Goal: Task Accomplishment & Management: Complete application form

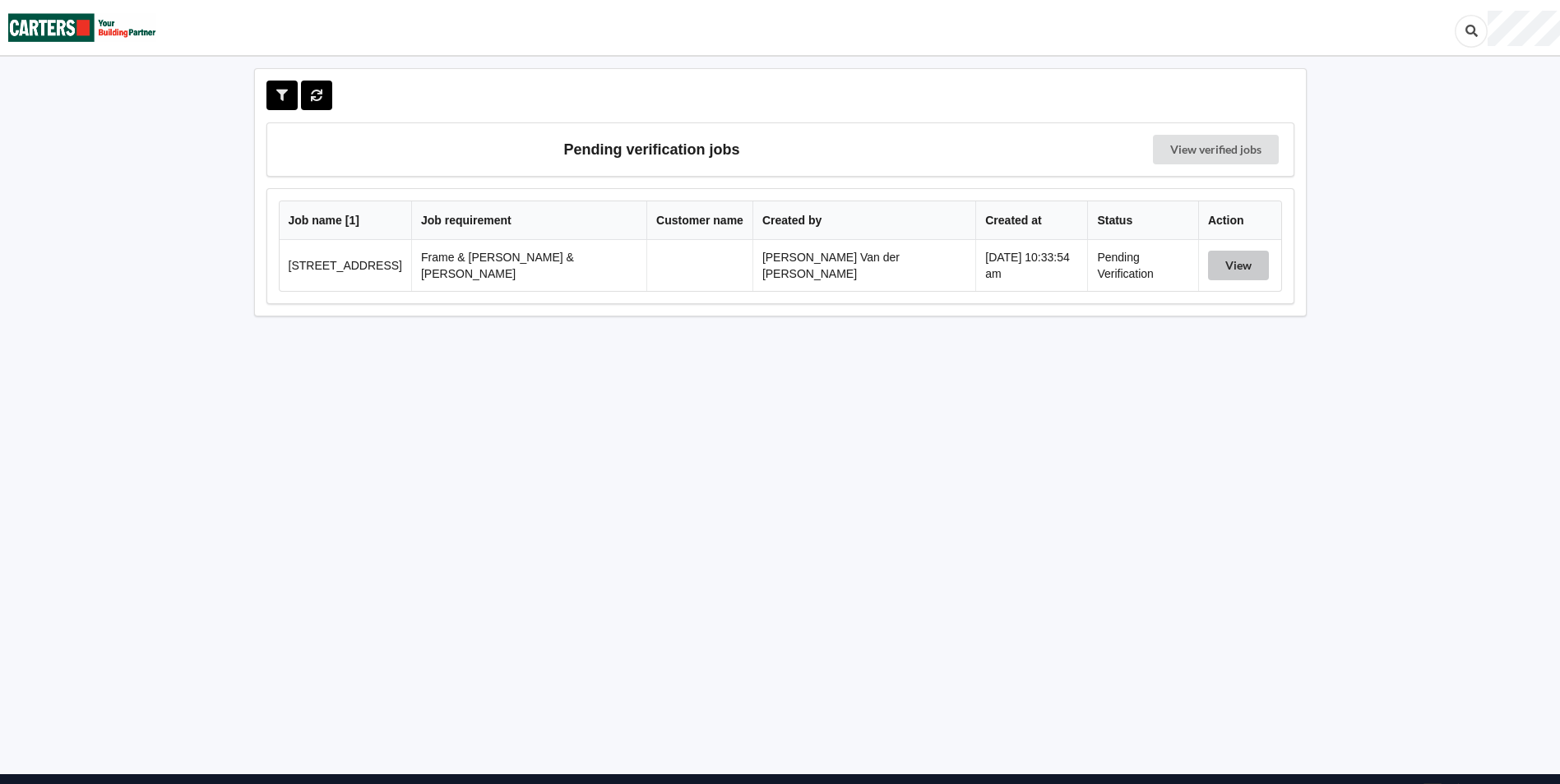
click at [1229, 254] on button "View" at bounding box center [1238, 265] width 61 height 30
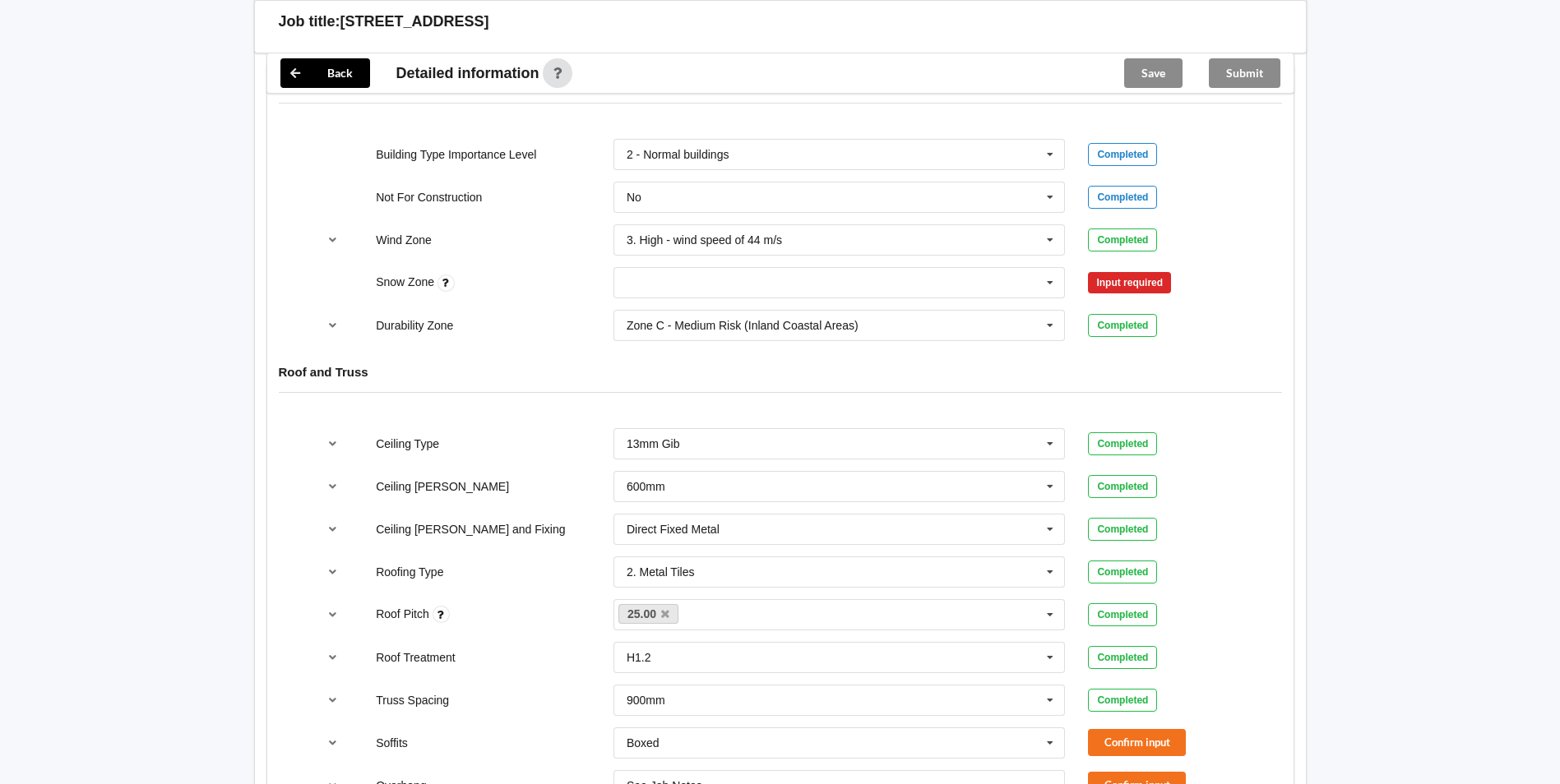
scroll to position [757, 0]
click at [689, 264] on input "text" at bounding box center [840, 279] width 451 height 30
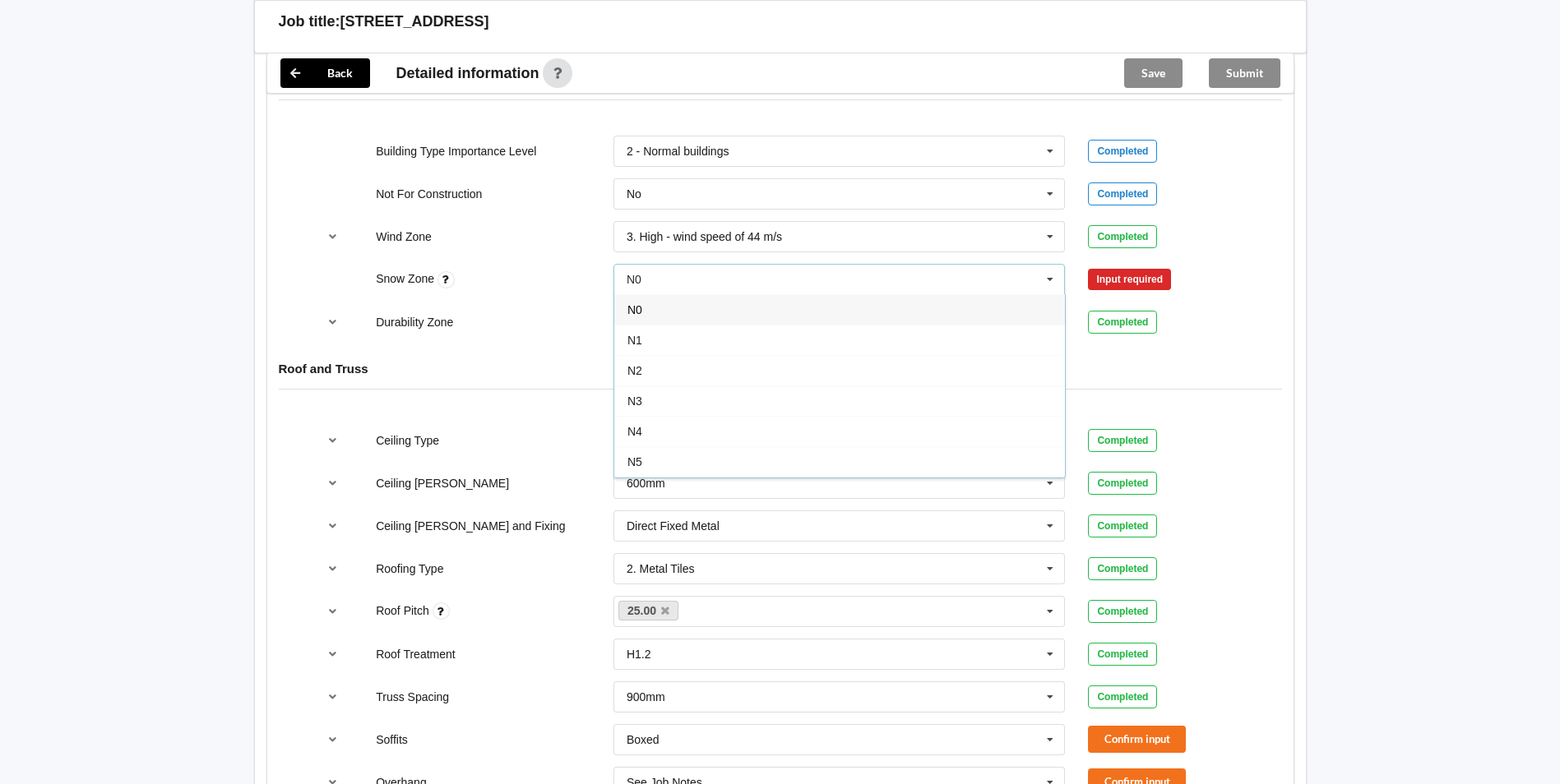
click at [649, 294] on div "N0" at bounding box center [840, 309] width 451 height 30
click at [1119, 266] on button "Confirm input" at bounding box center [1137, 279] width 98 height 27
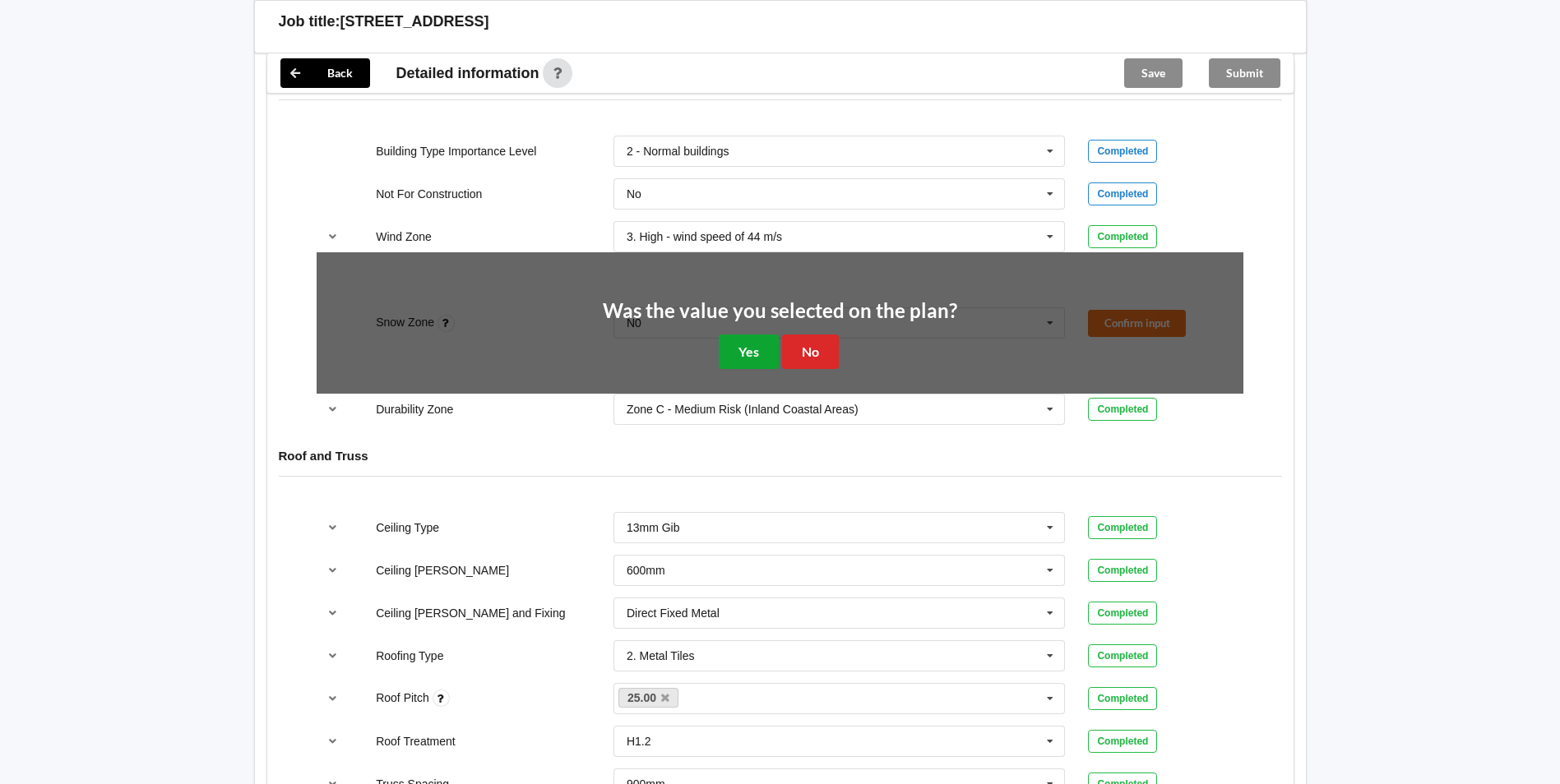
click at [742, 334] on button "Yes" at bounding box center [749, 351] width 60 height 34
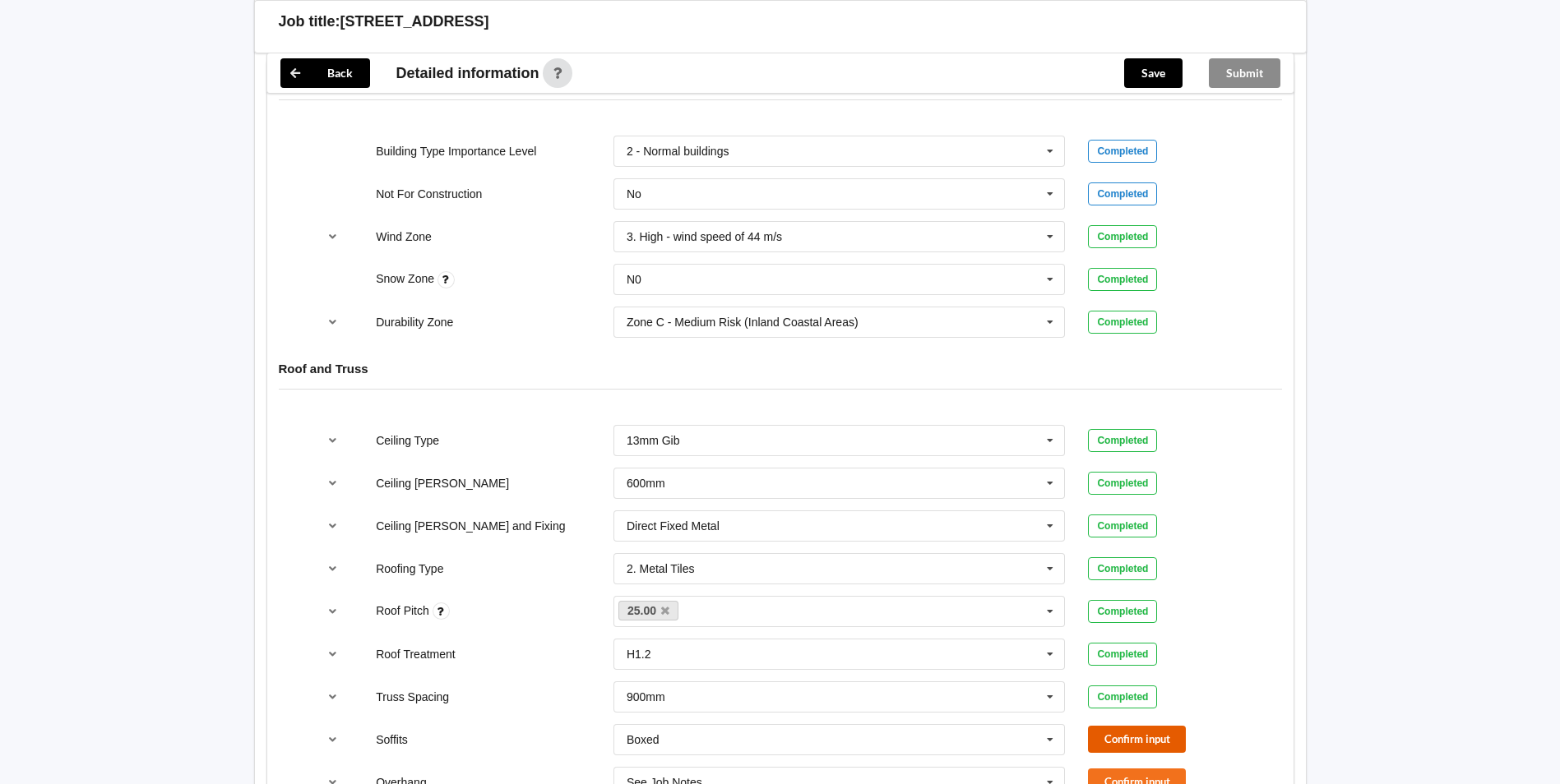
click at [1147, 726] on button "Confirm input" at bounding box center [1137, 739] width 98 height 27
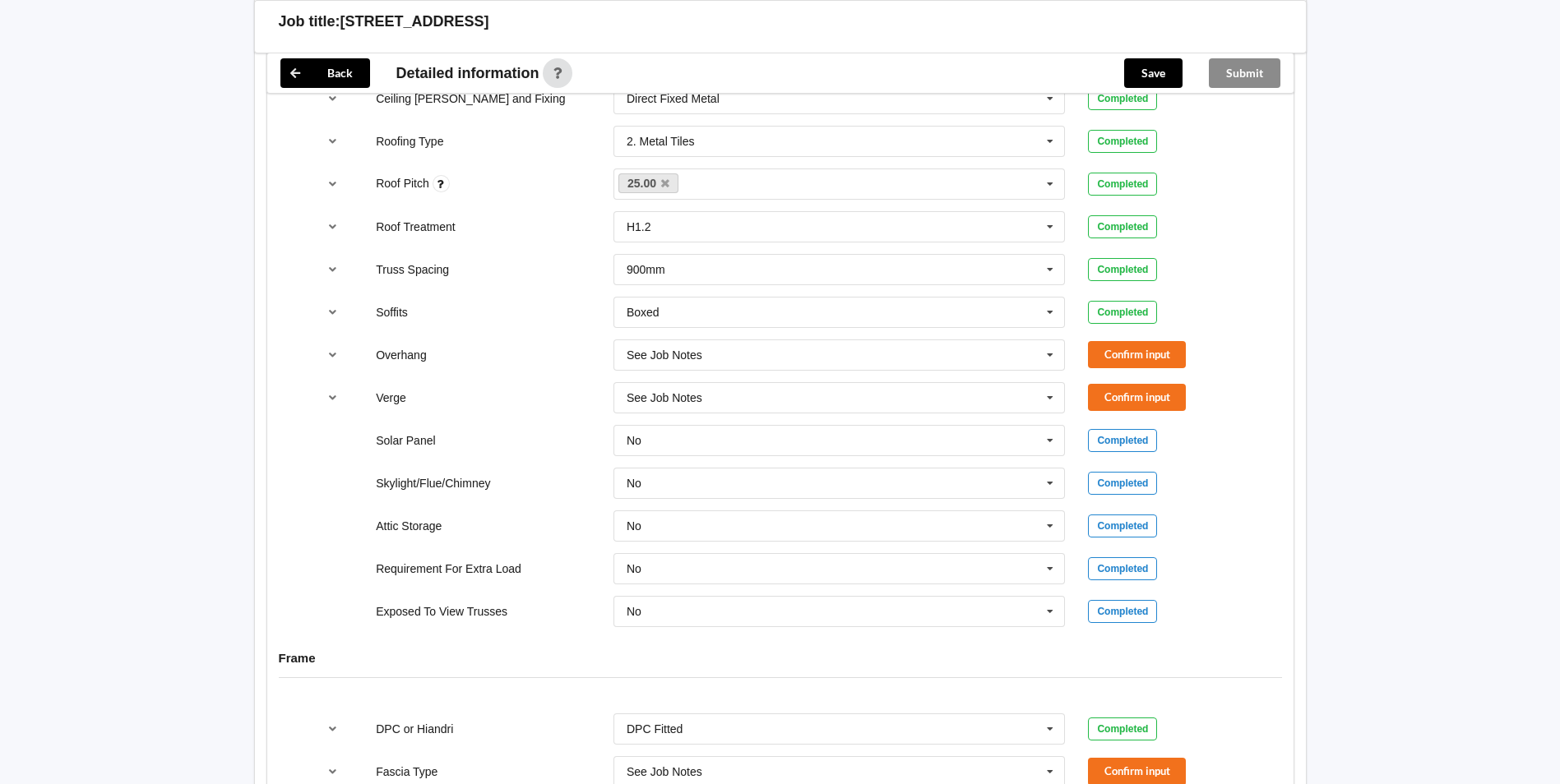
scroll to position [1197, 0]
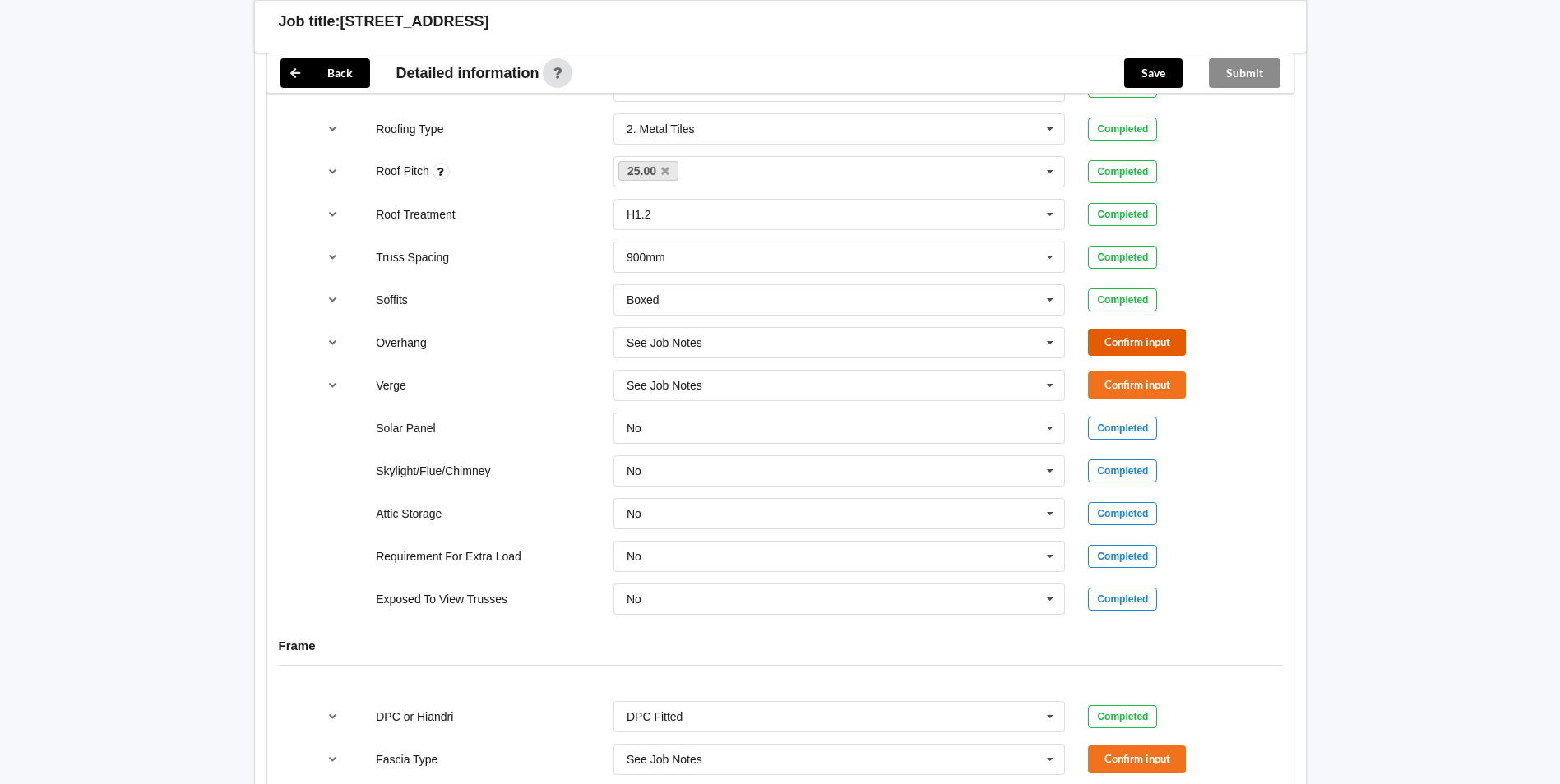
click at [1131, 329] on button "Confirm input" at bounding box center [1137, 342] width 98 height 27
click at [1126, 371] on button "Confirm input" at bounding box center [1137, 384] width 98 height 27
click at [1128, 745] on button "Confirm input" at bounding box center [1137, 758] width 98 height 27
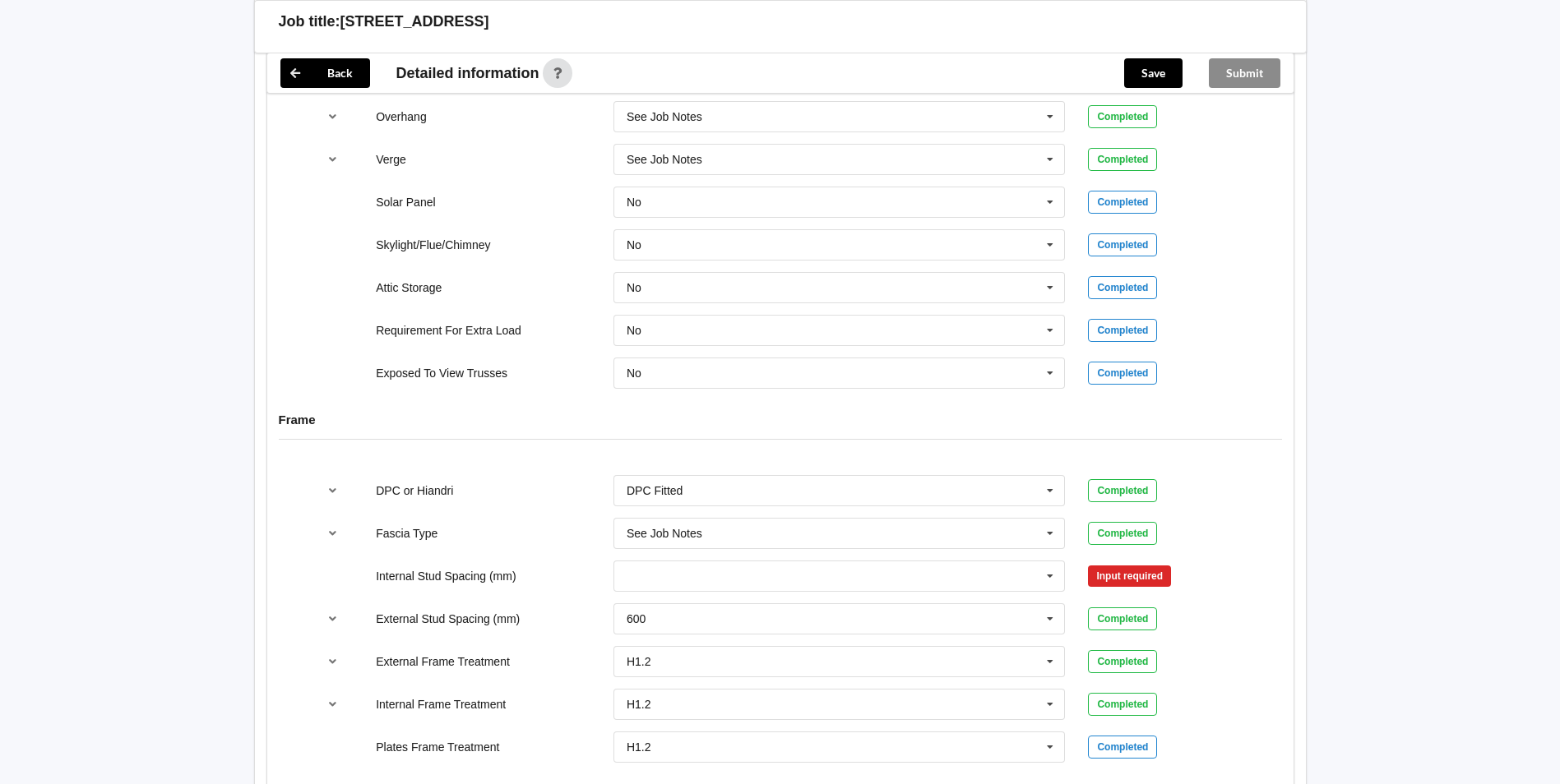
scroll to position [1508, 0]
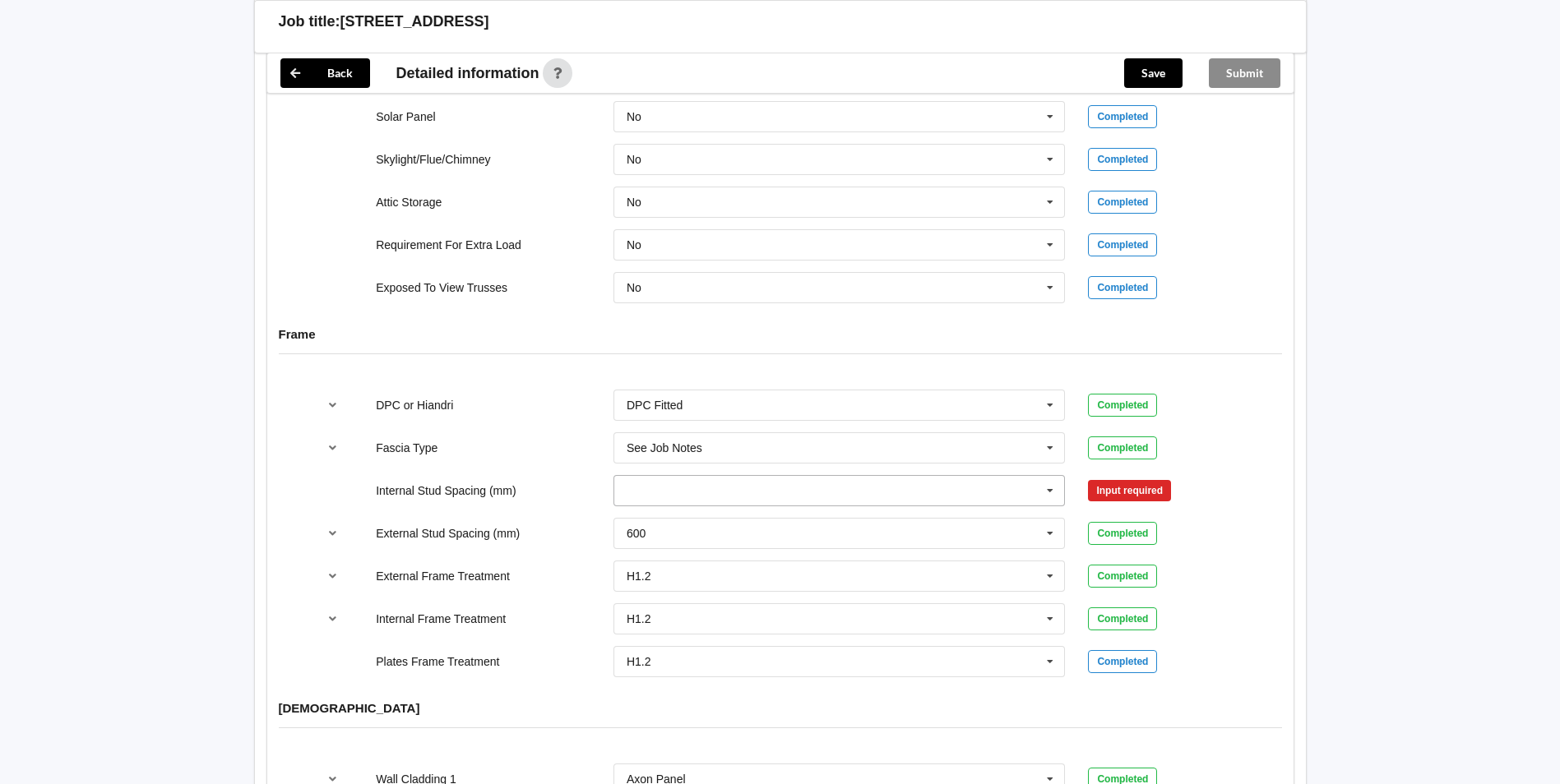
click at [660, 476] on input "text" at bounding box center [840, 491] width 451 height 30
type input "600"
click at [684, 506] on div "600" at bounding box center [840, 521] width 451 height 30
click at [1126, 477] on button "Confirm input" at bounding box center [1137, 490] width 98 height 27
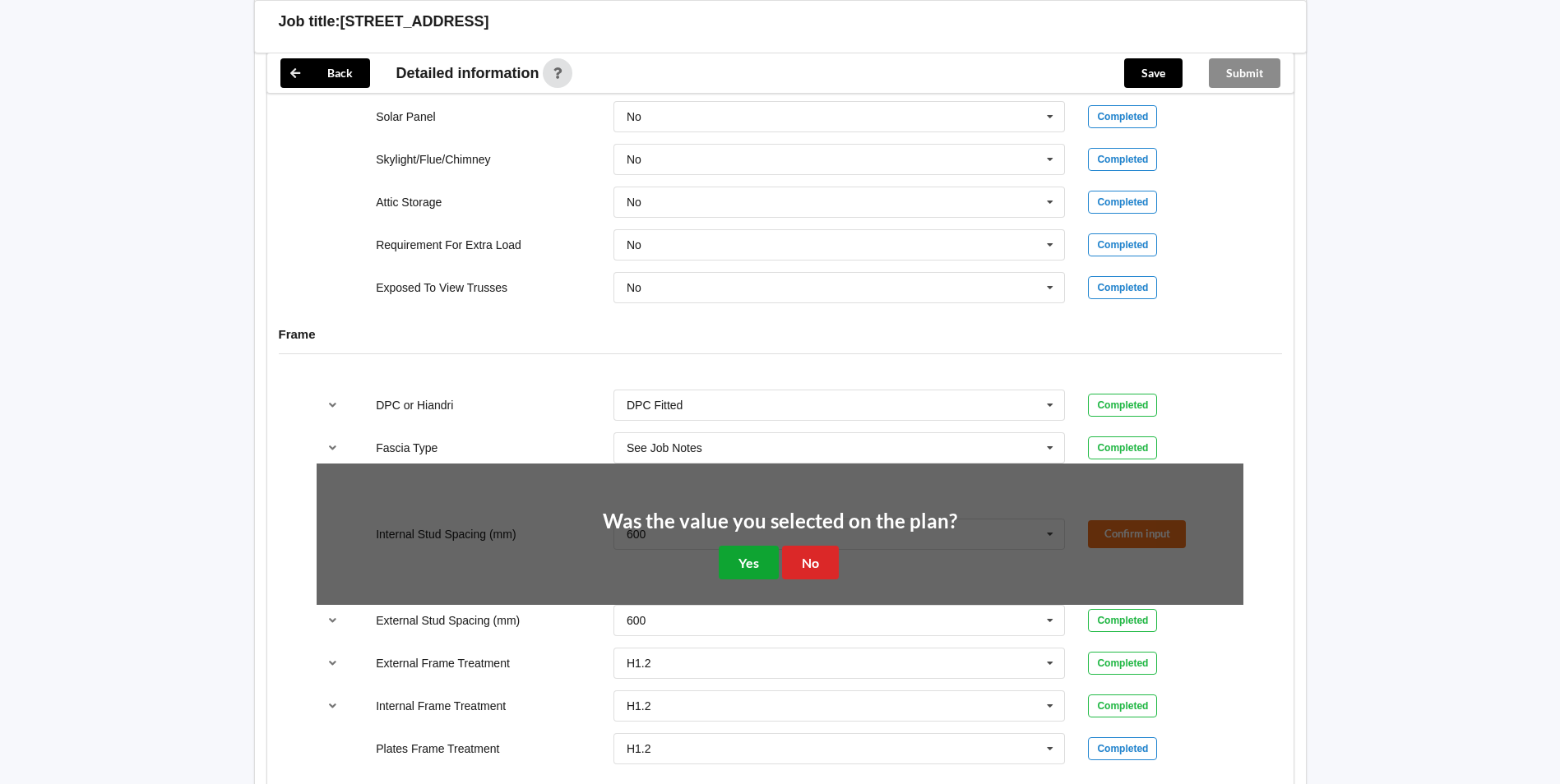
click at [737, 546] on button "Yes" at bounding box center [749, 563] width 60 height 34
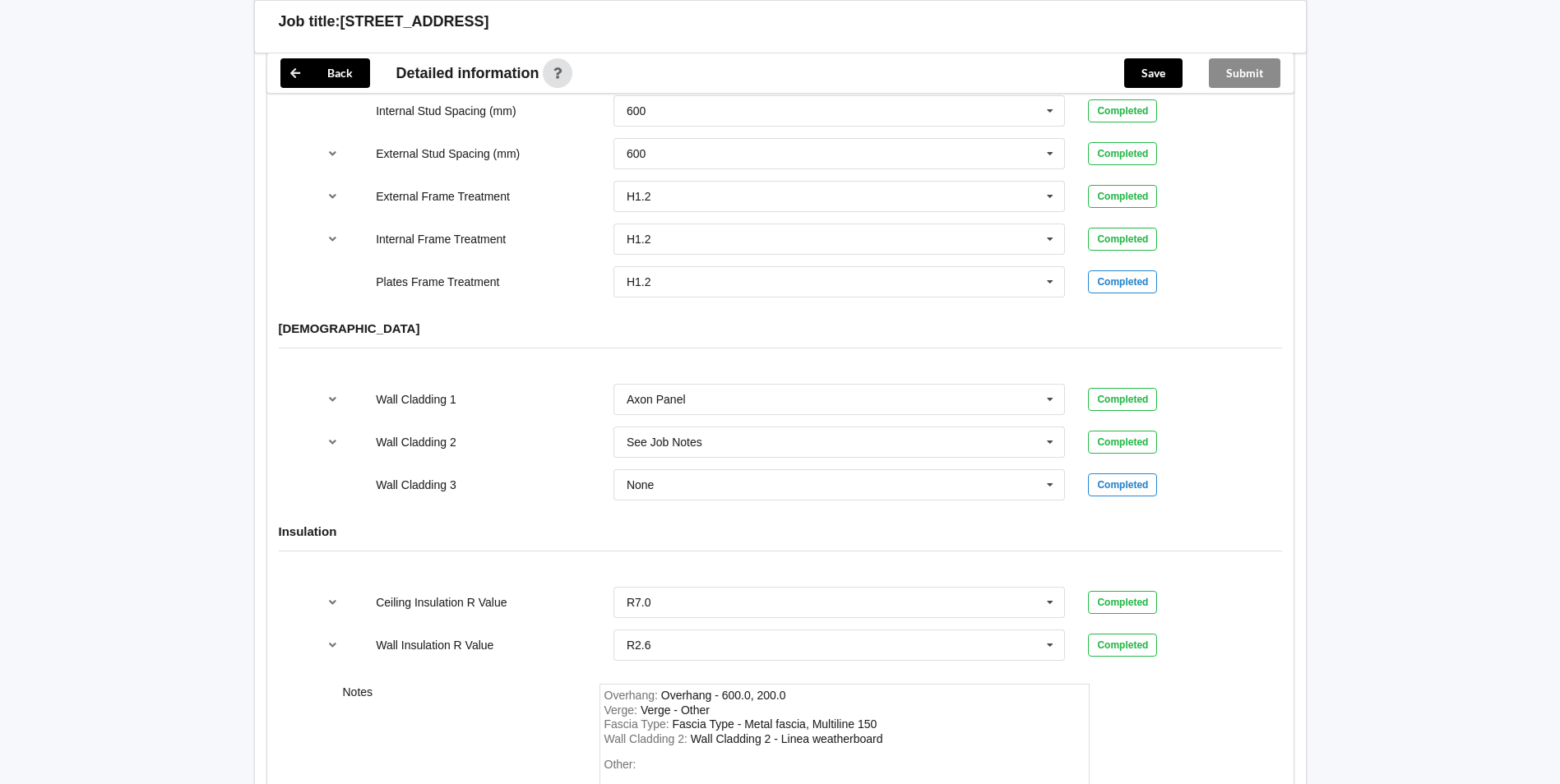
scroll to position [2067, 0]
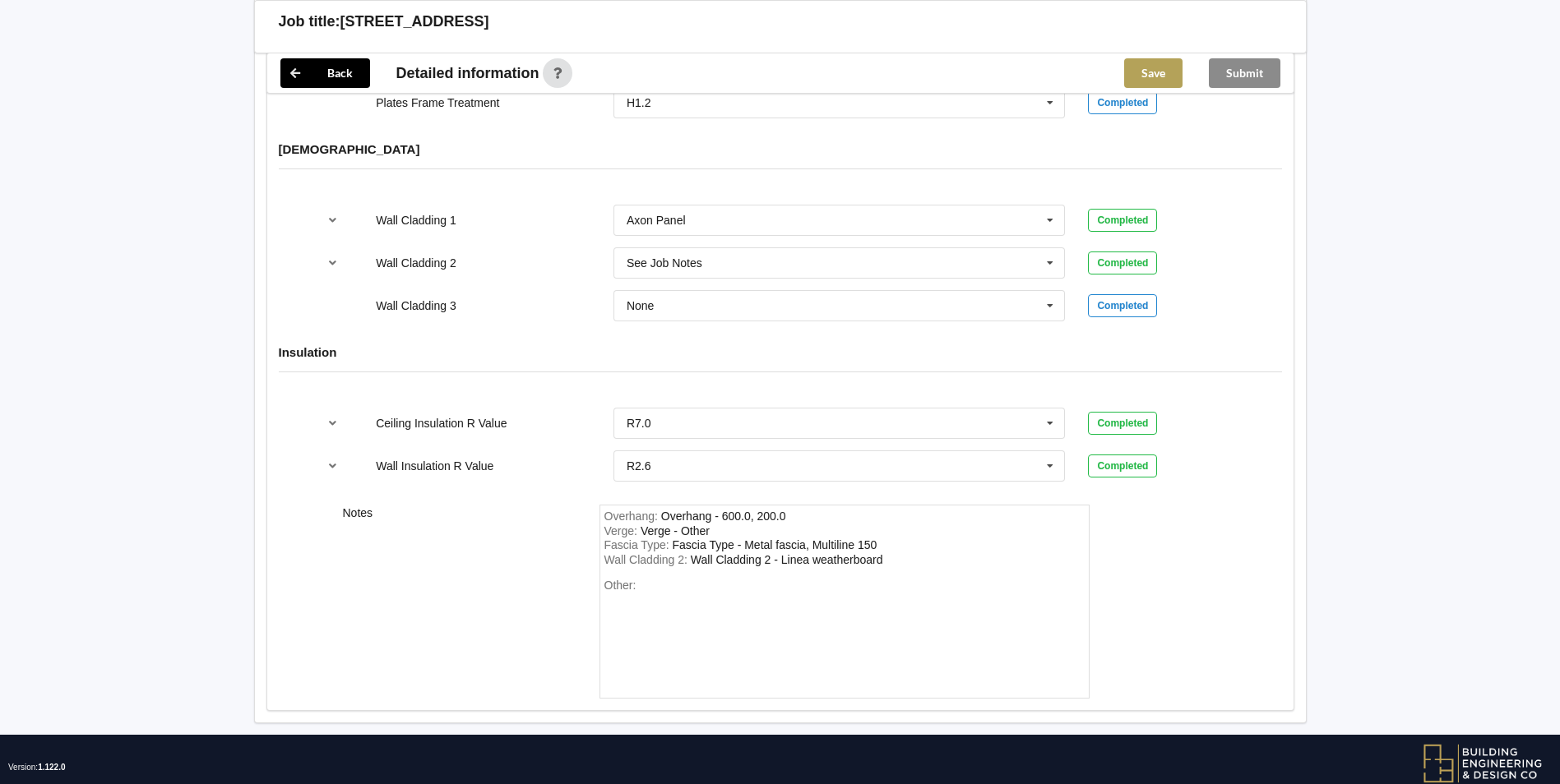
click at [1149, 75] on button "Save" at bounding box center [1153, 74] width 59 height 30
click at [1240, 71] on button "Submit" at bounding box center [1245, 74] width 72 height 30
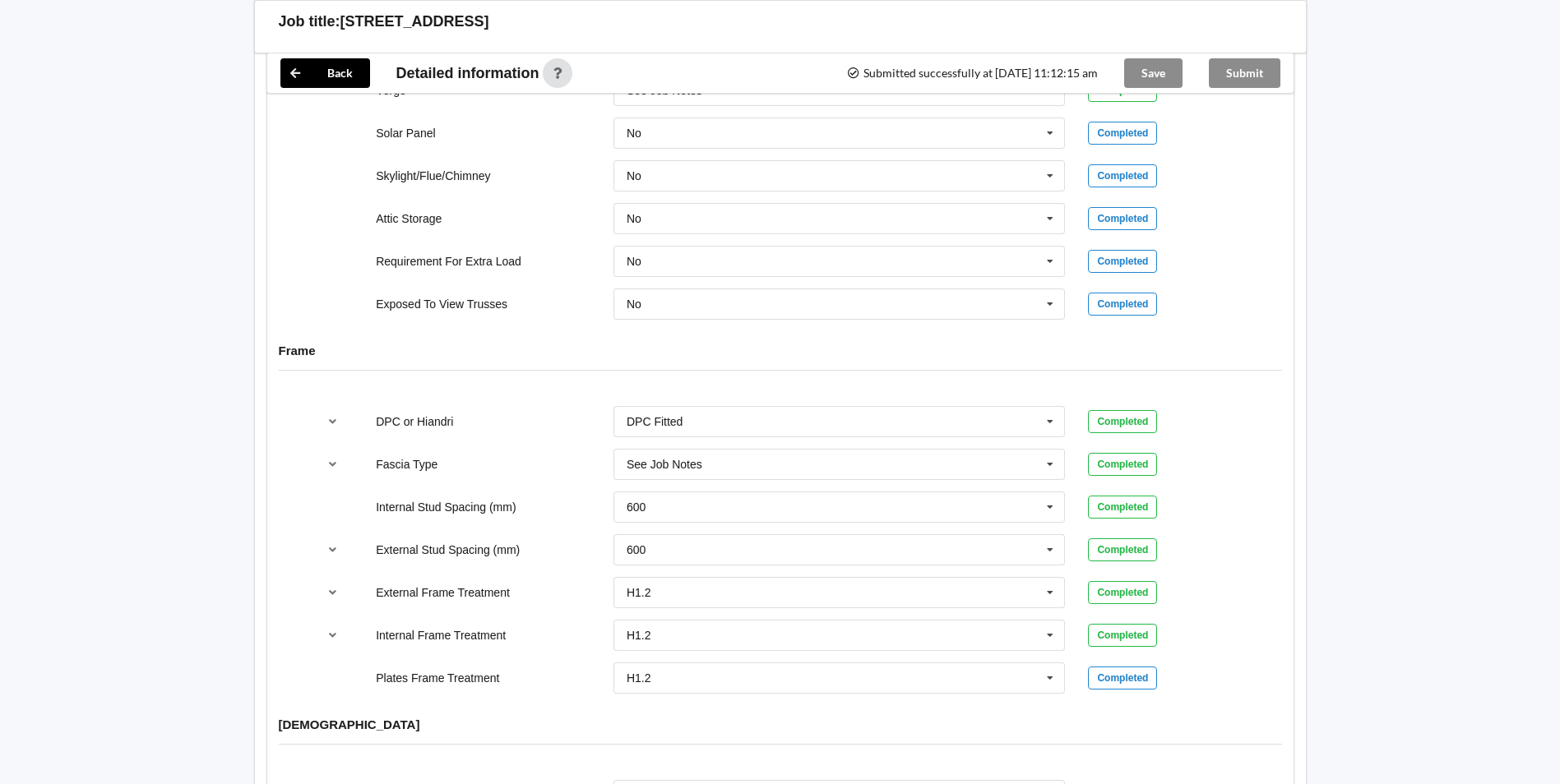
scroll to position [1285, 0]
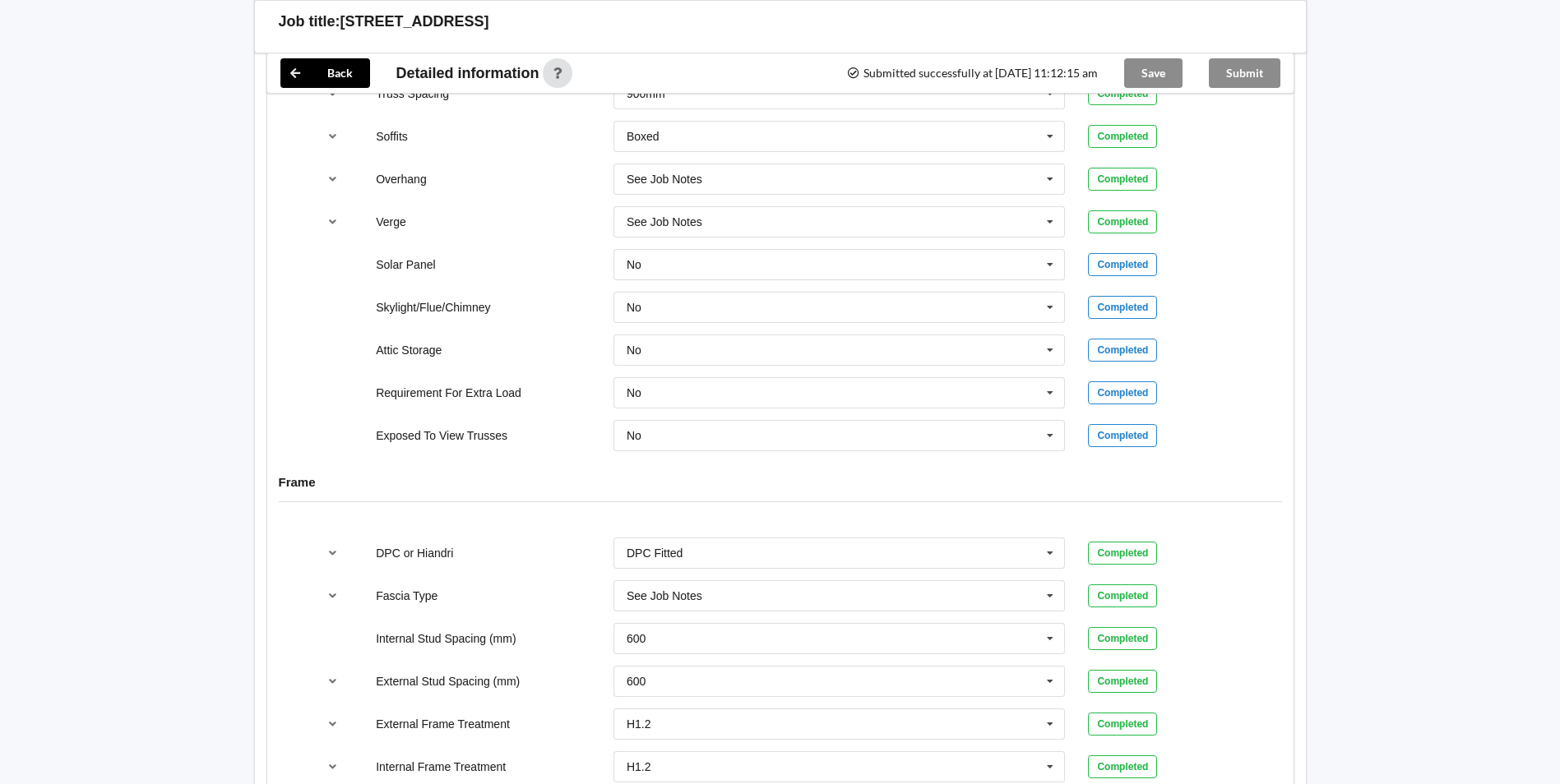
click at [1485, 76] on div "Back Delete Job title: 5 Wikitoria Lane, Warkworth Summary information Status :…" at bounding box center [780, 111] width 1560 height 2792
click at [295, 78] on icon at bounding box center [295, 74] width 30 height 30
